Goal: Information Seeking & Learning: Understand process/instructions

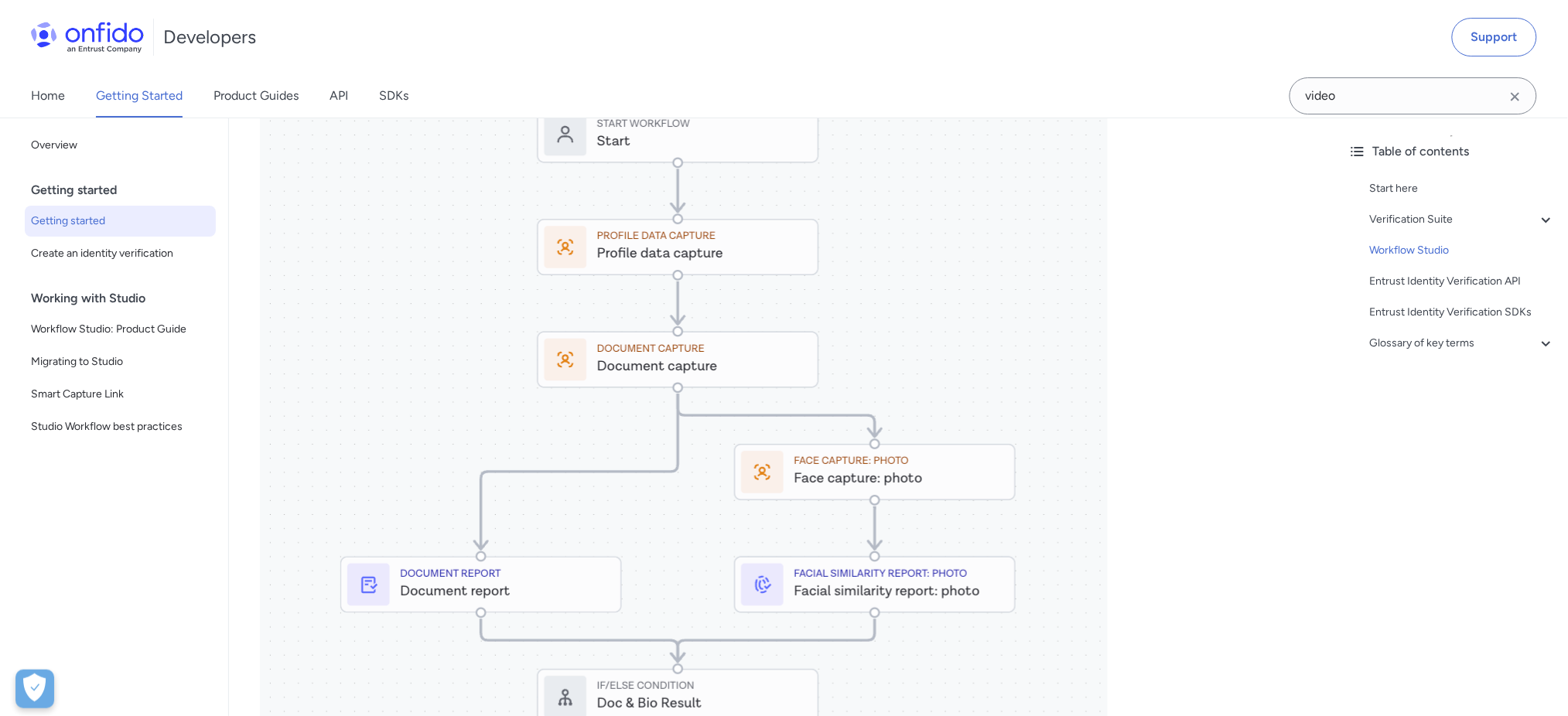
scroll to position [1857, 0]
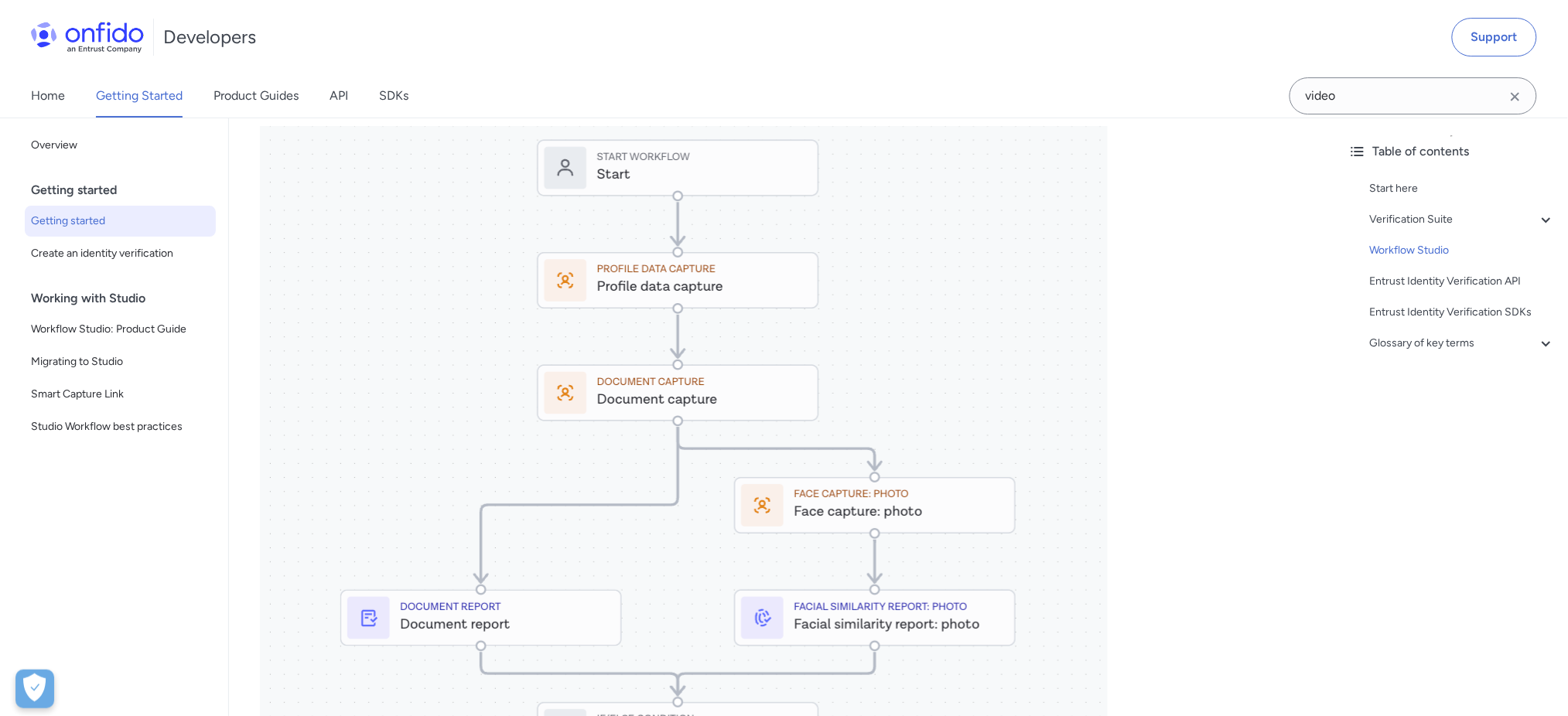
click at [727, 254] on img at bounding box center [684, 575] width 848 height 898
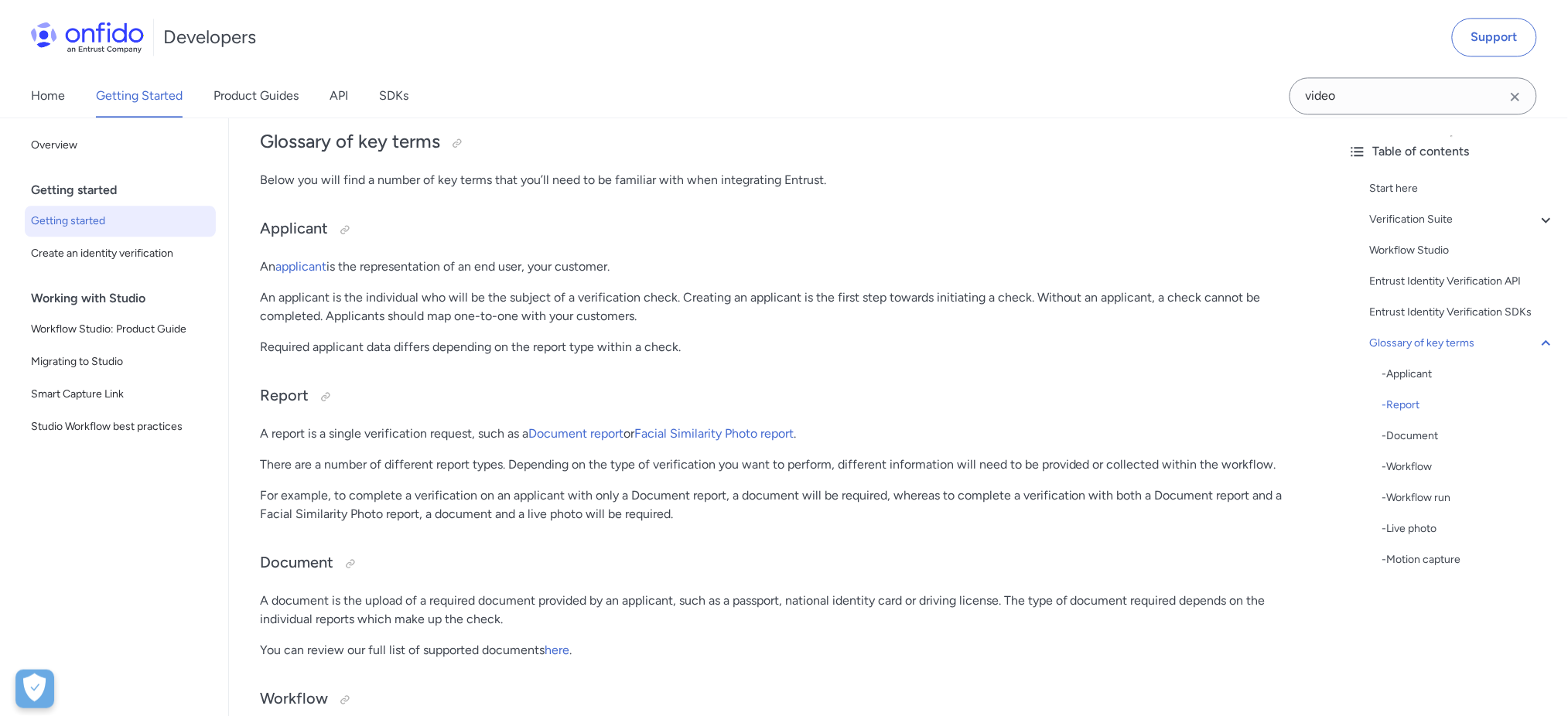
scroll to position [3404, 0]
click at [142, 255] on span "Create an identity verification" at bounding box center [120, 254] width 179 height 19
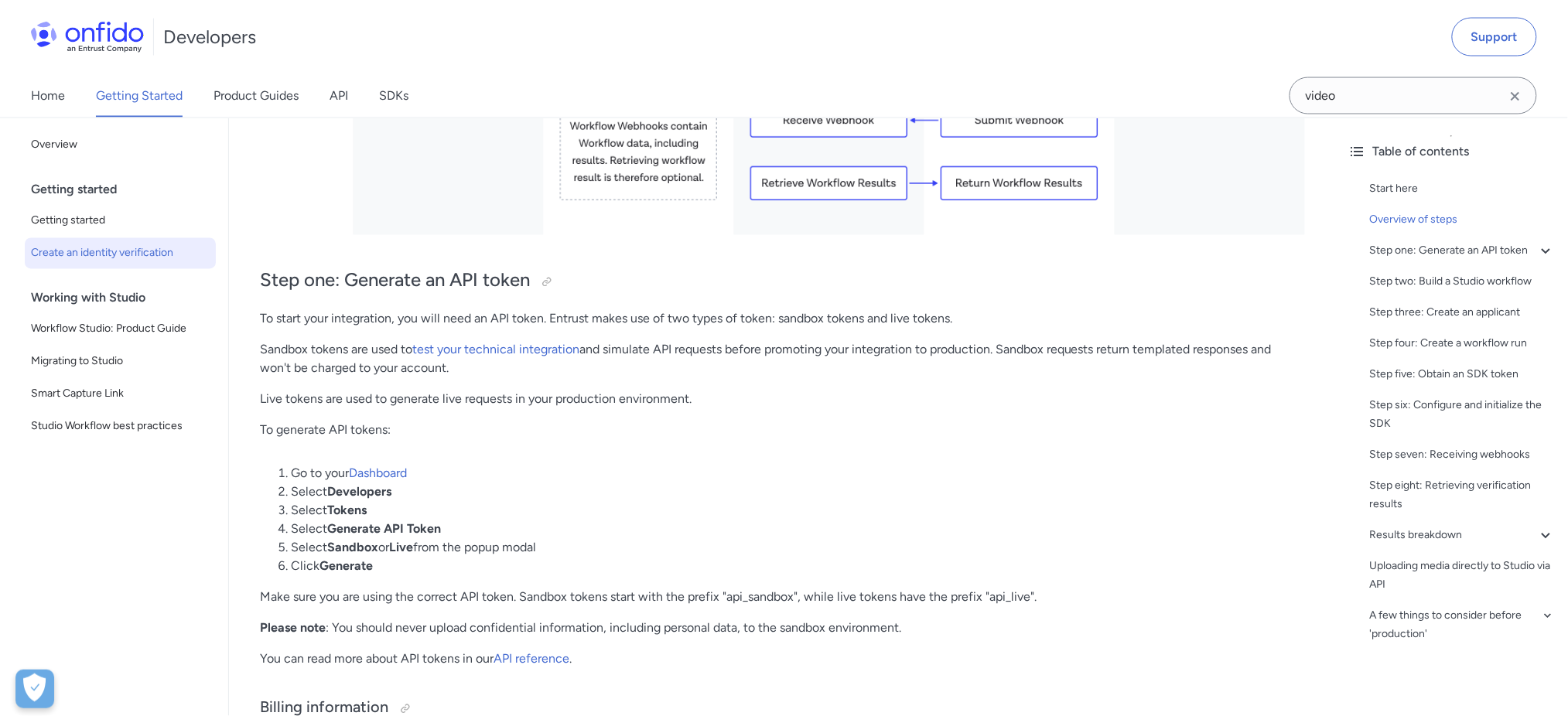
scroll to position [824, 0]
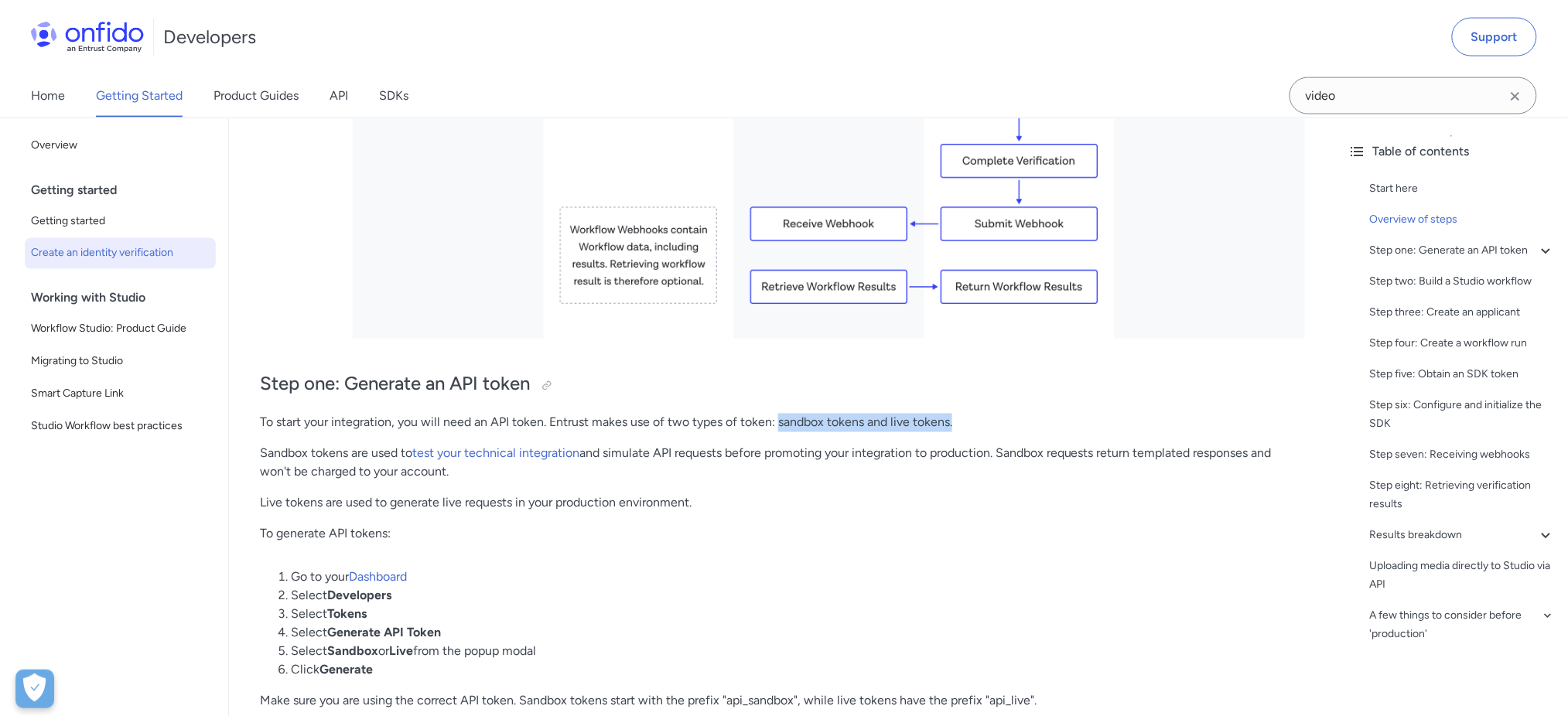
drag, startPoint x: 780, startPoint y: 418, endPoint x: 958, endPoint y: 419, distance: 178.0
click at [958, 419] on p "To start your integration, you will need an API token. Entrust makes use of two…" at bounding box center [783, 423] width 1045 height 19
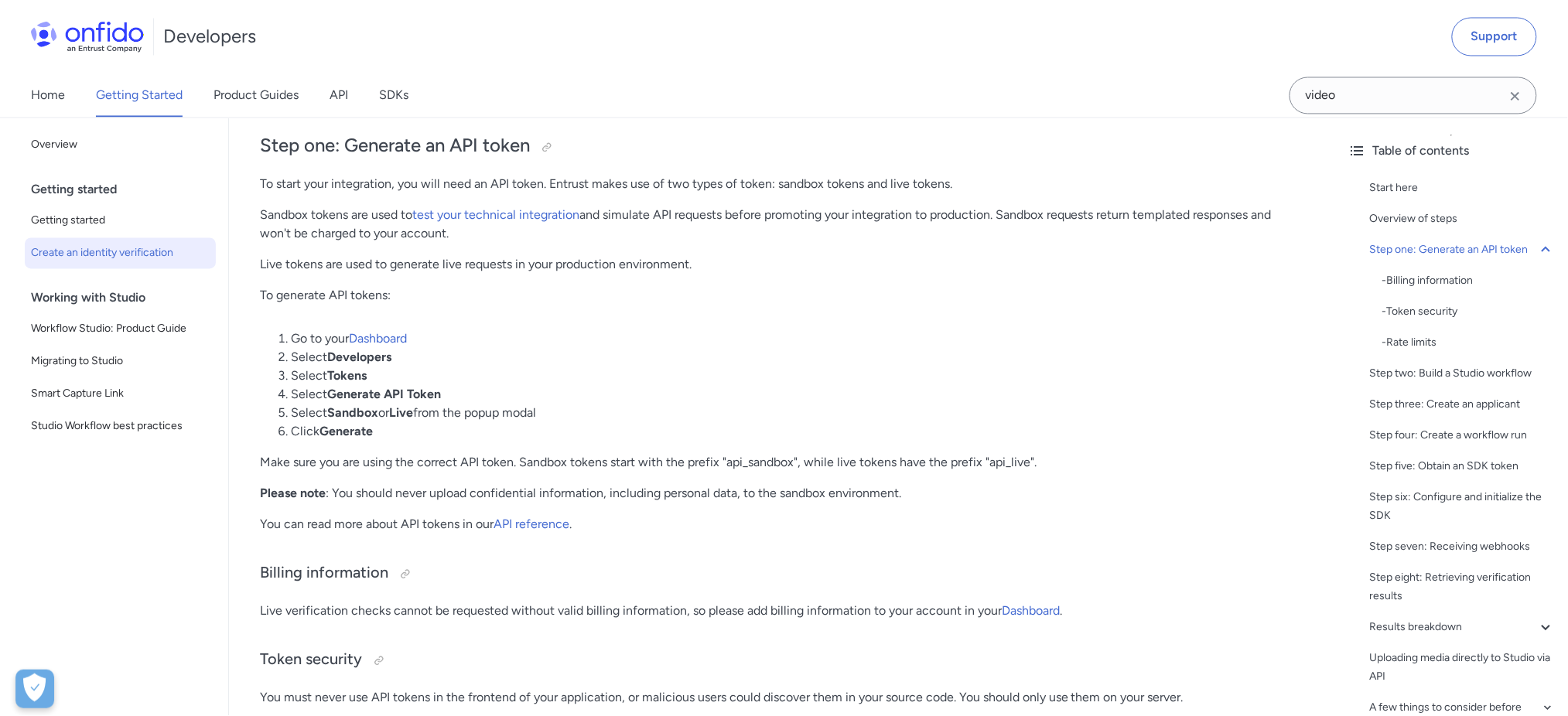
scroll to position [1032, 0]
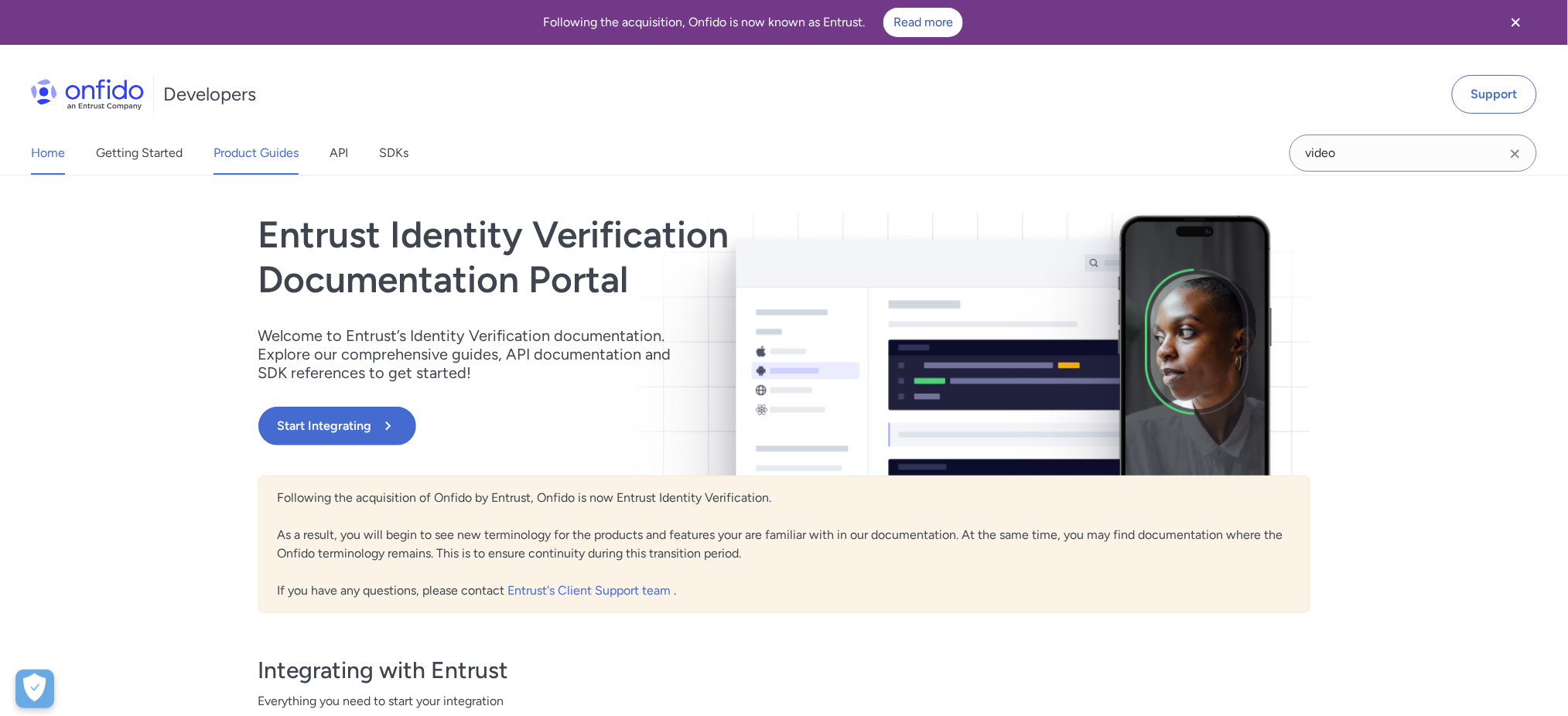
click at [283, 150] on link "Product Guides" at bounding box center [256, 152] width 85 height 43
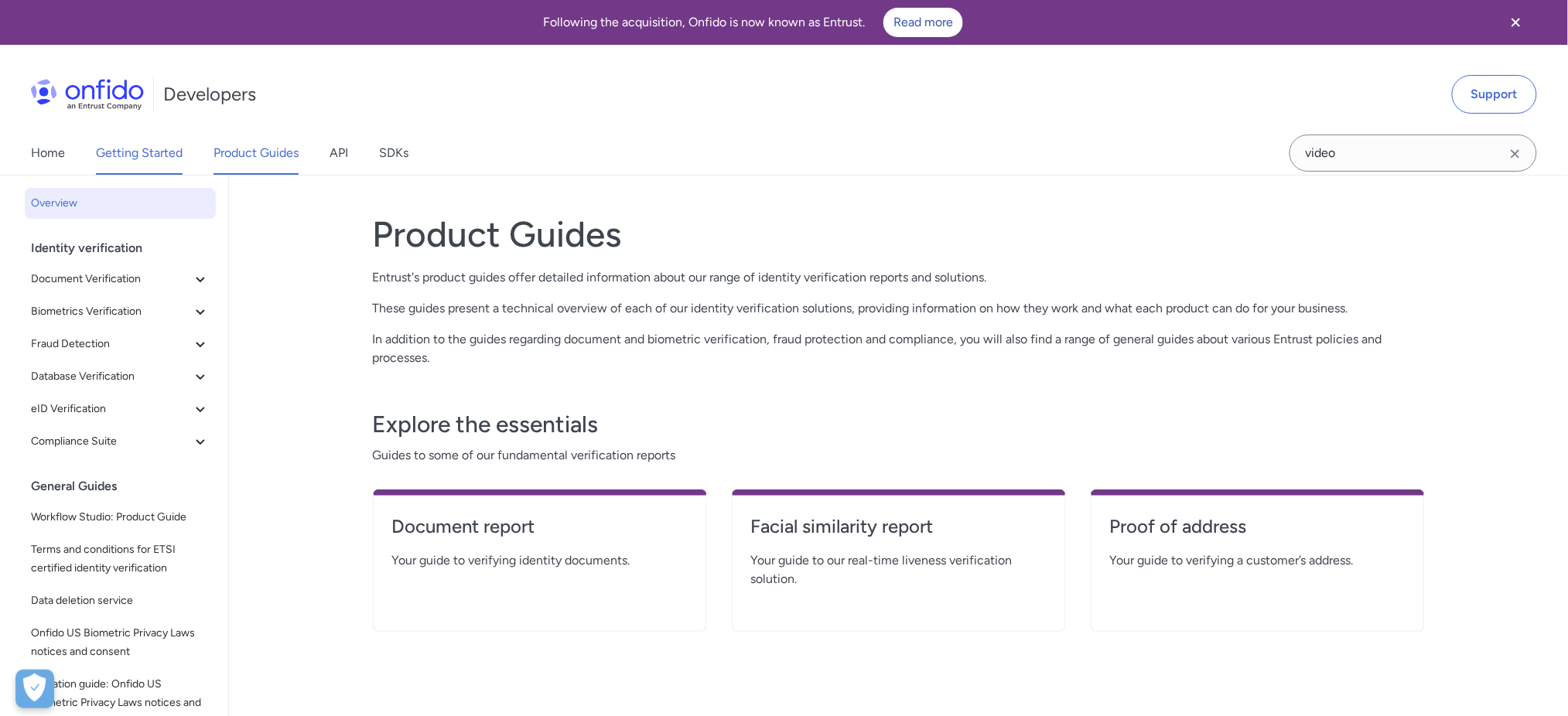
click at [163, 155] on link "Getting Started" at bounding box center [139, 152] width 86 height 43
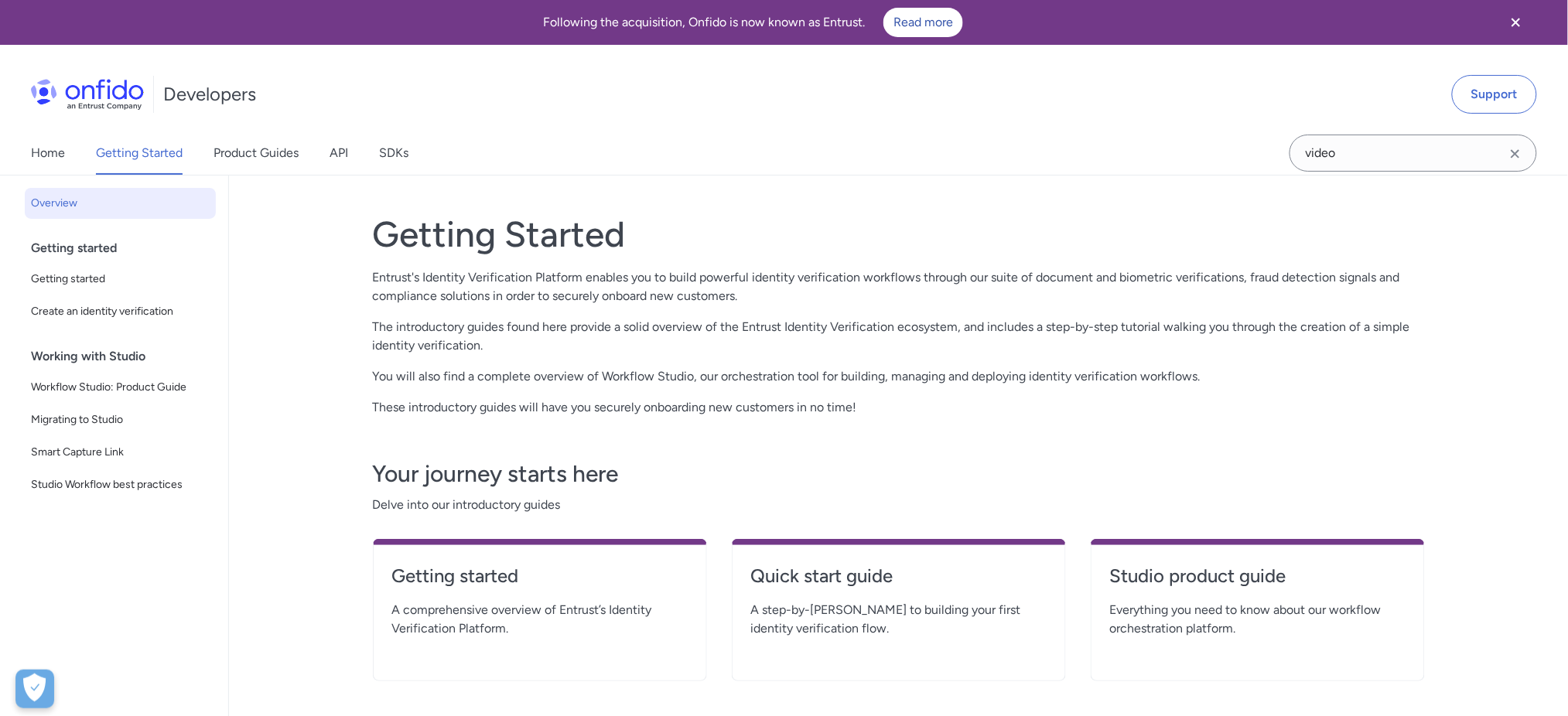
drag, startPoint x: 1238, startPoint y: 3, endPoint x: 1505, endPoint y: 204, distance: 334.2
click at [1505, 204] on div "Back to Home Overview Getting started Getting started Create an identity verifi…" at bounding box center [784, 475] width 1568 height 599
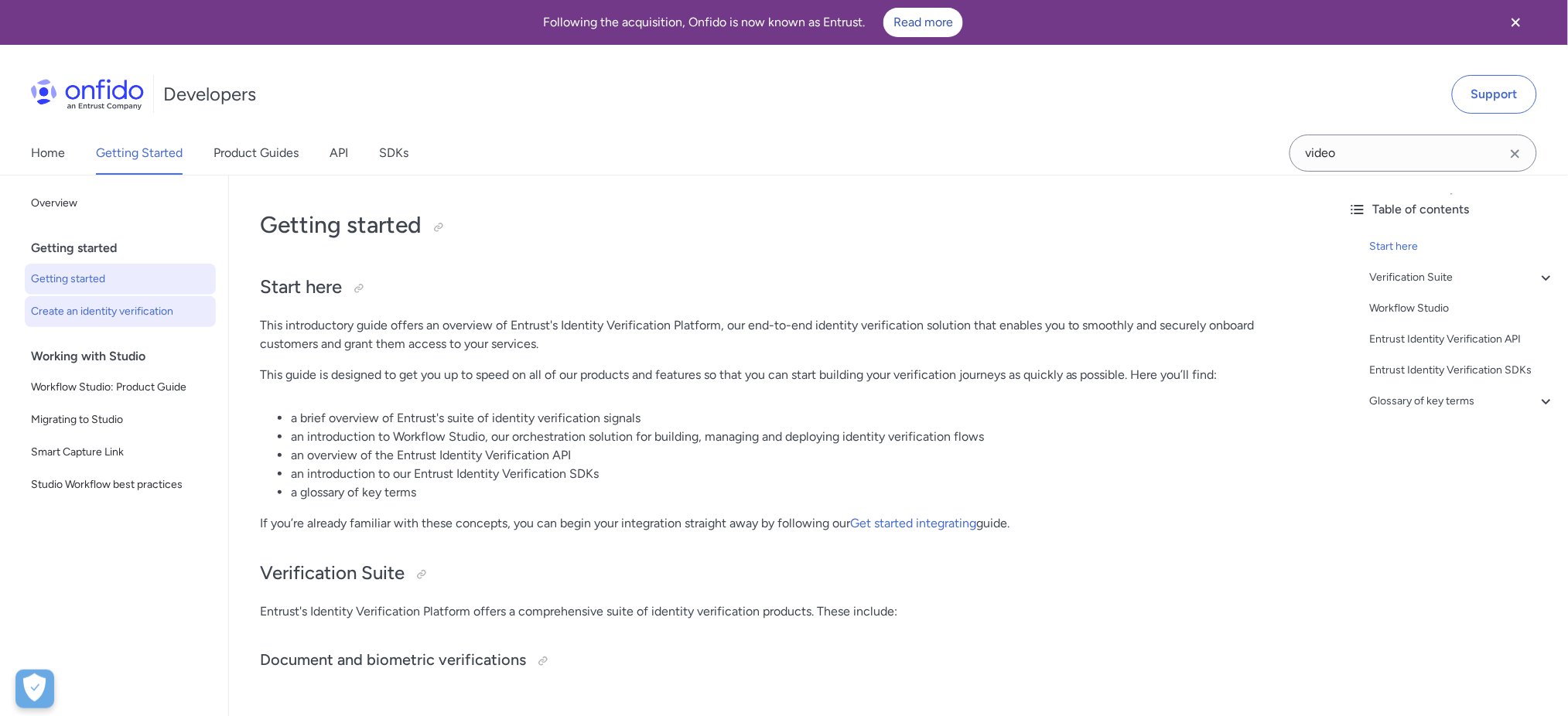
click at [114, 311] on span "Create an identity verification" at bounding box center [120, 312] width 179 height 19
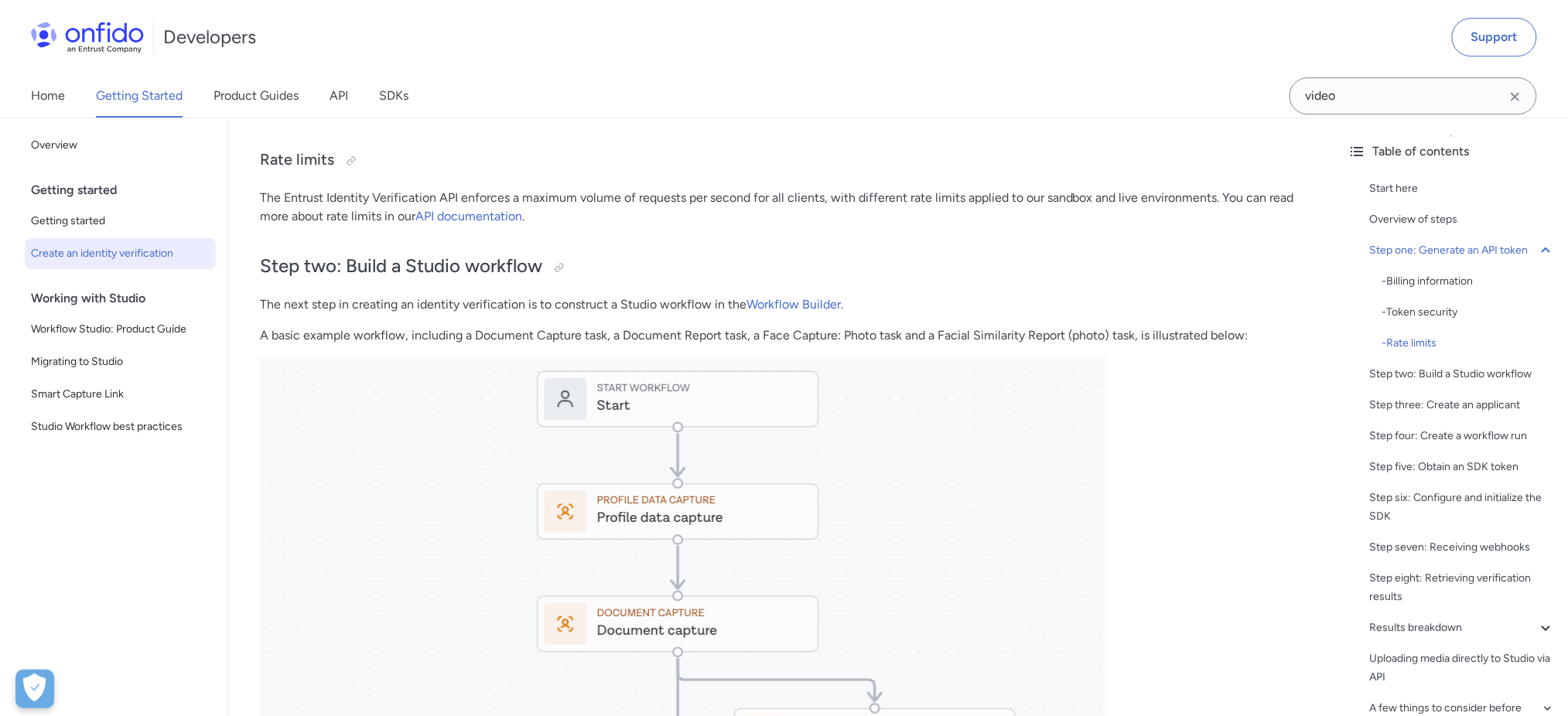
scroll to position [1753, 0]
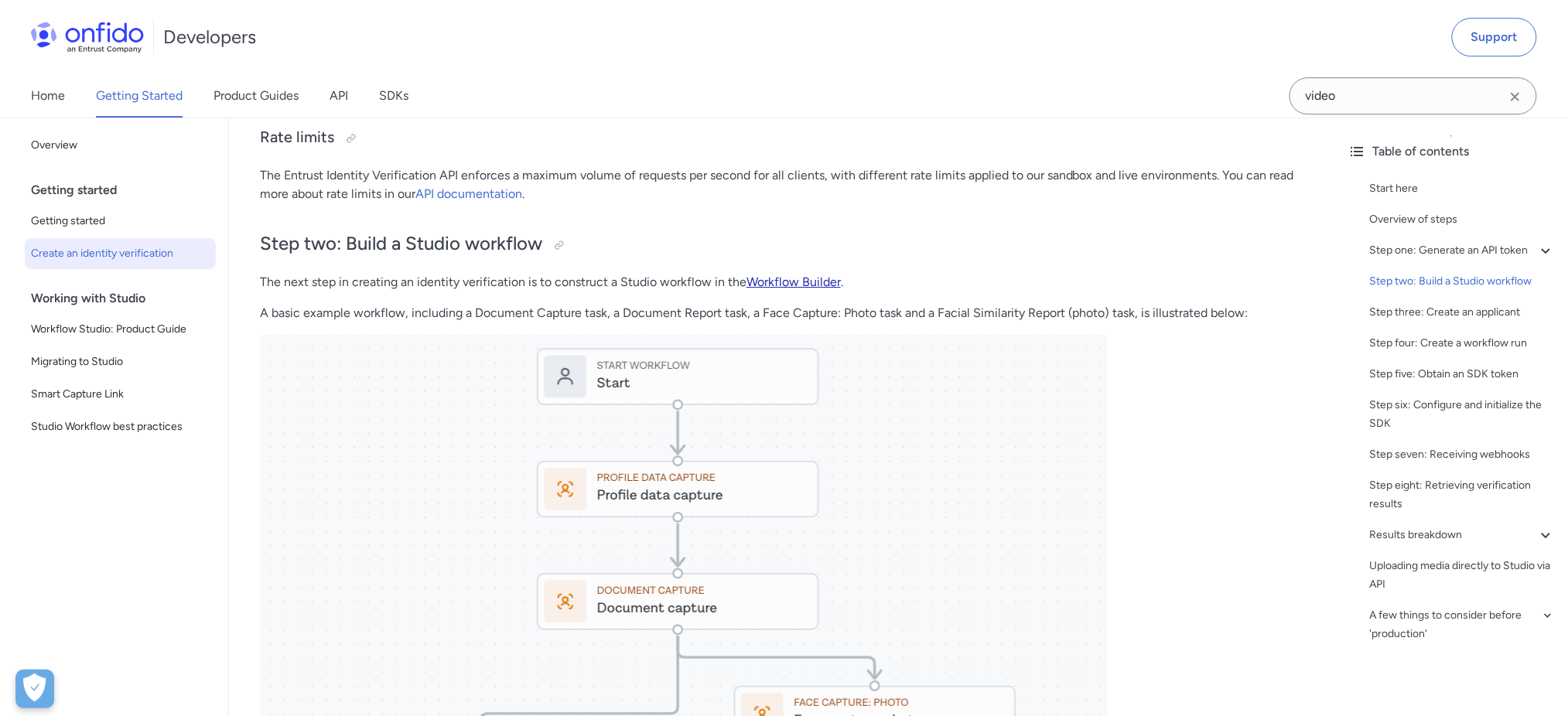
click at [771, 277] on link "Workflow Builder" at bounding box center [793, 282] width 95 height 15
click at [776, 278] on link "Workflow Builder" at bounding box center [793, 284] width 95 height 15
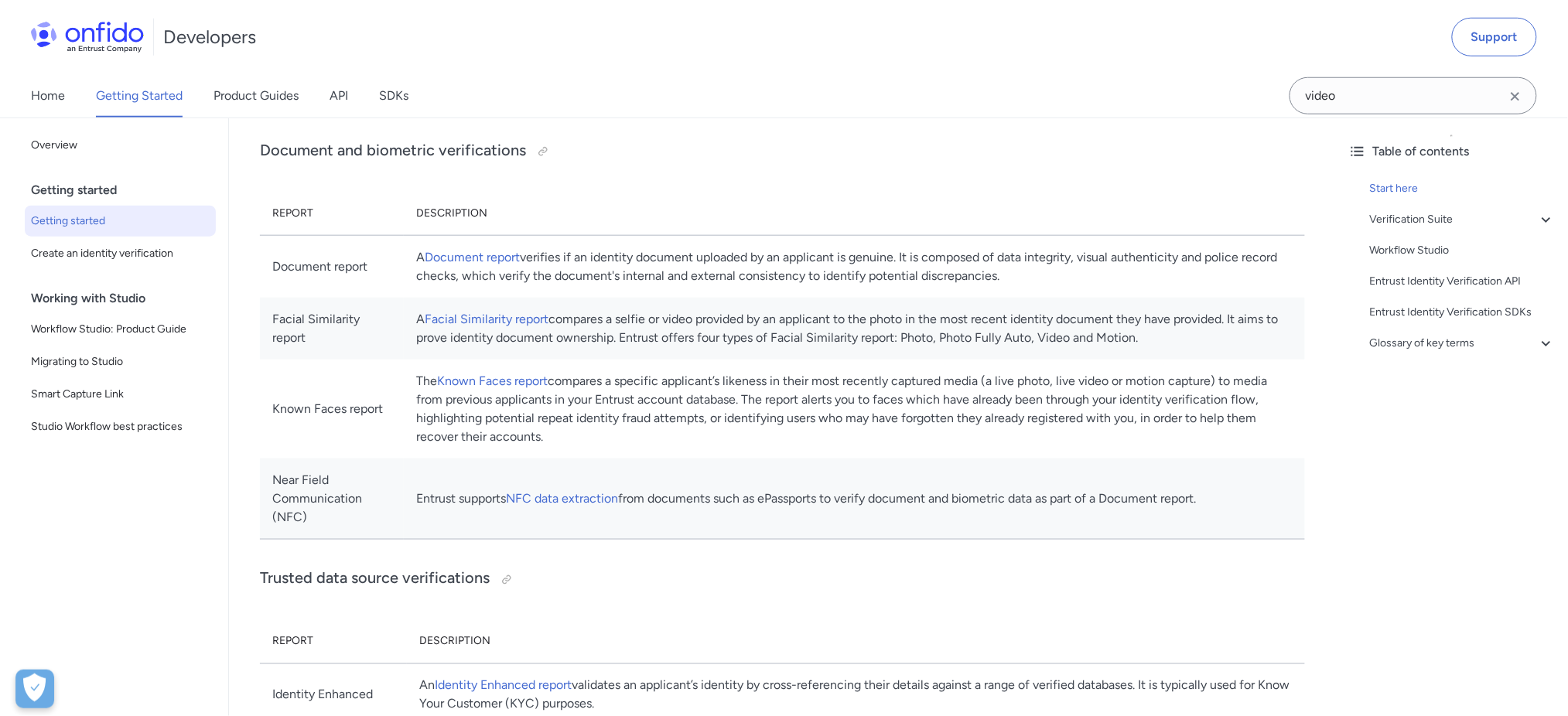
scroll to position [515, 0]
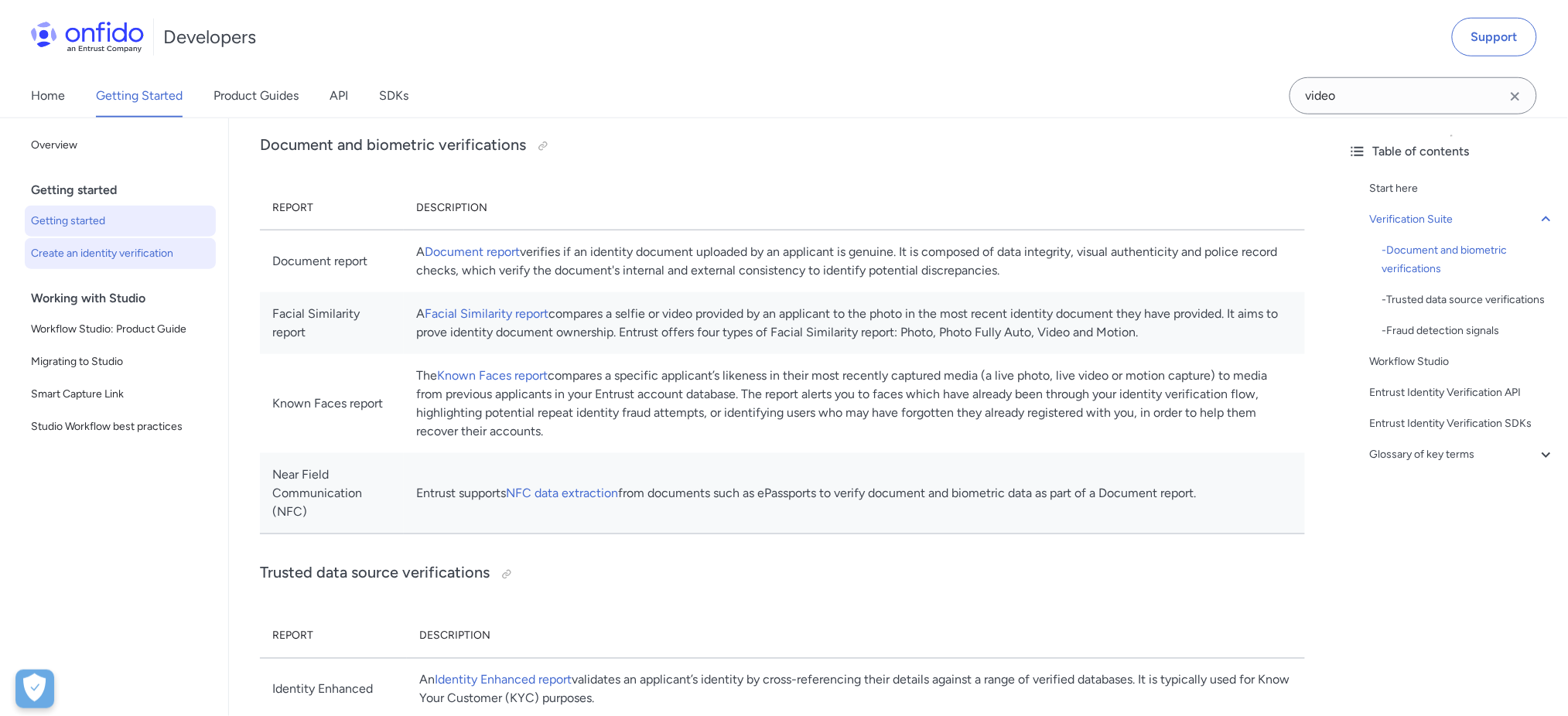
click at [167, 257] on span "Create an identity verification" at bounding box center [120, 254] width 179 height 19
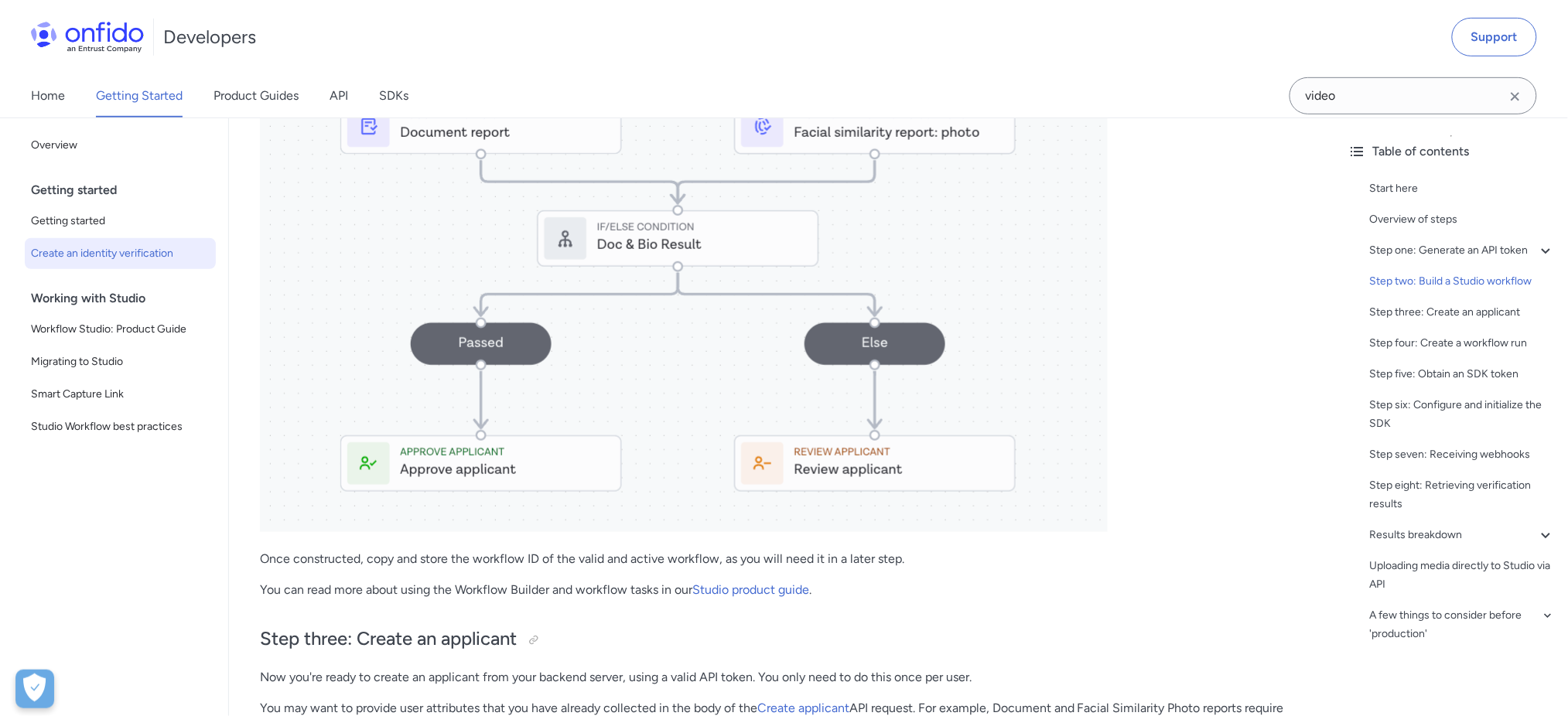
scroll to position [2579, 0]
